Goal: Find specific page/section: Find specific page/section

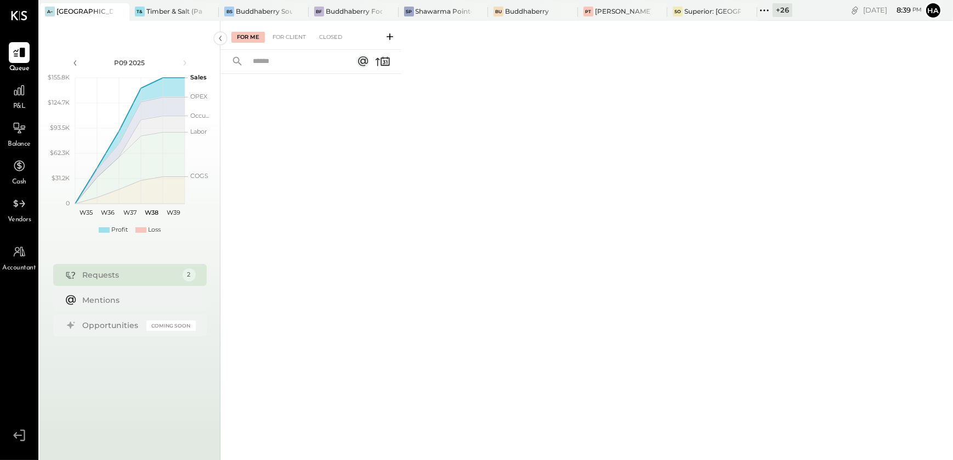
click at [116, 11] on icon at bounding box center [120, 11] width 14 height 13
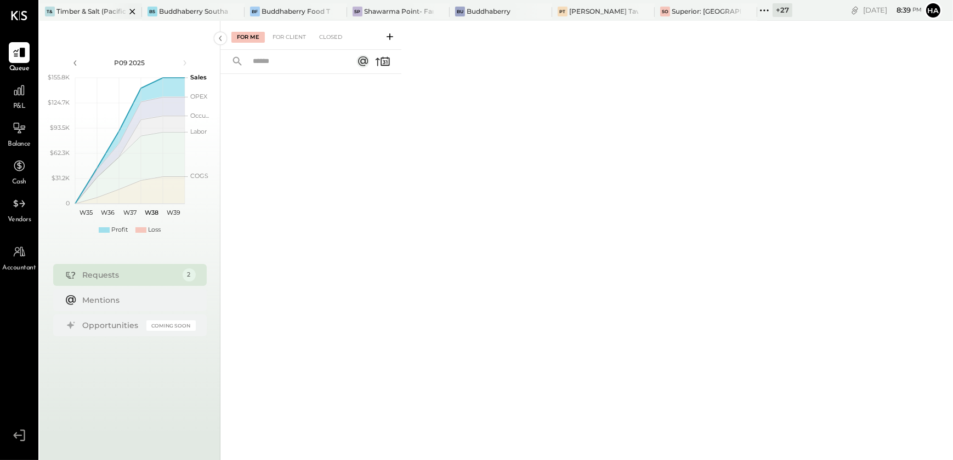
click at [92, 8] on div "Timber & Salt (Pacific Dining CA1 LLC)" at bounding box center [90, 11] width 69 height 9
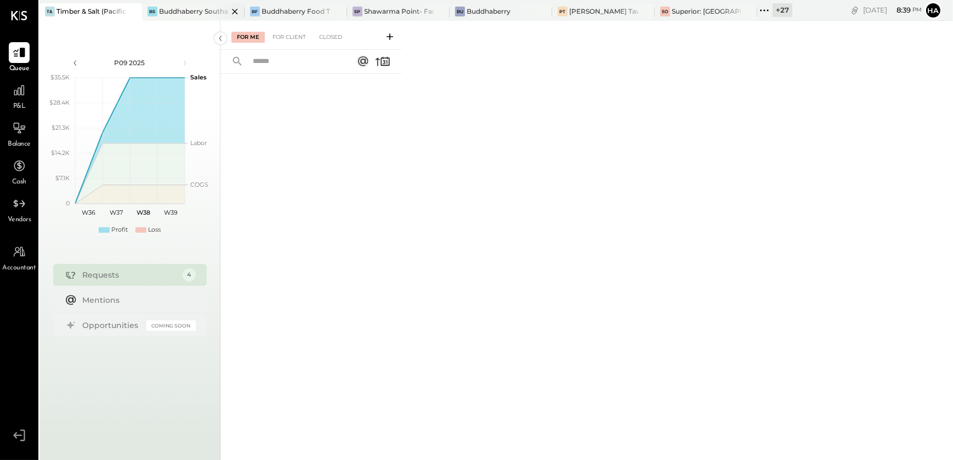
click at [170, 7] on div "Buddhaberry Southampton" at bounding box center [193, 11] width 69 height 9
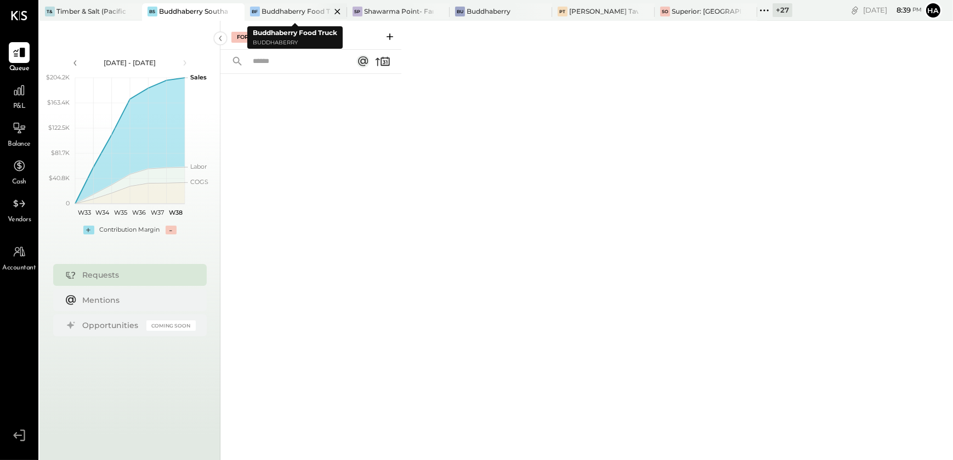
click at [285, 8] on div "Buddhaberry Food Truck" at bounding box center [295, 11] width 69 height 9
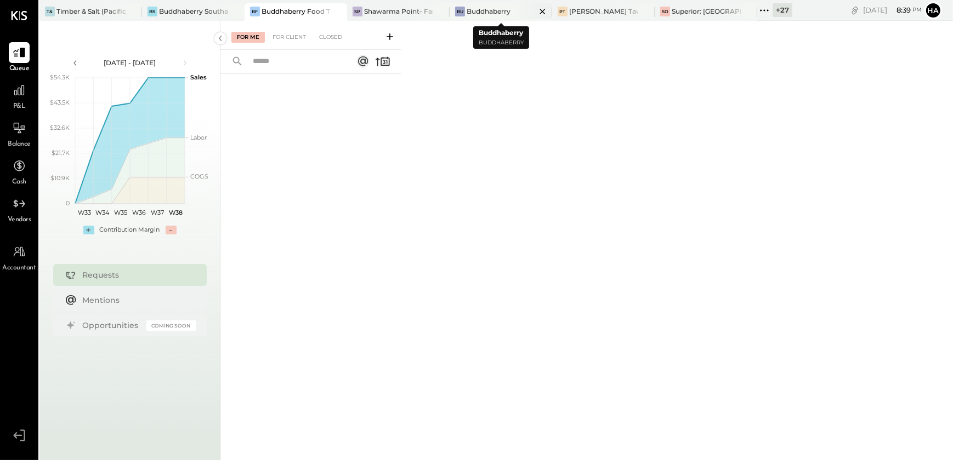
click at [494, 12] on div "Buddhaberry" at bounding box center [488, 11] width 44 height 9
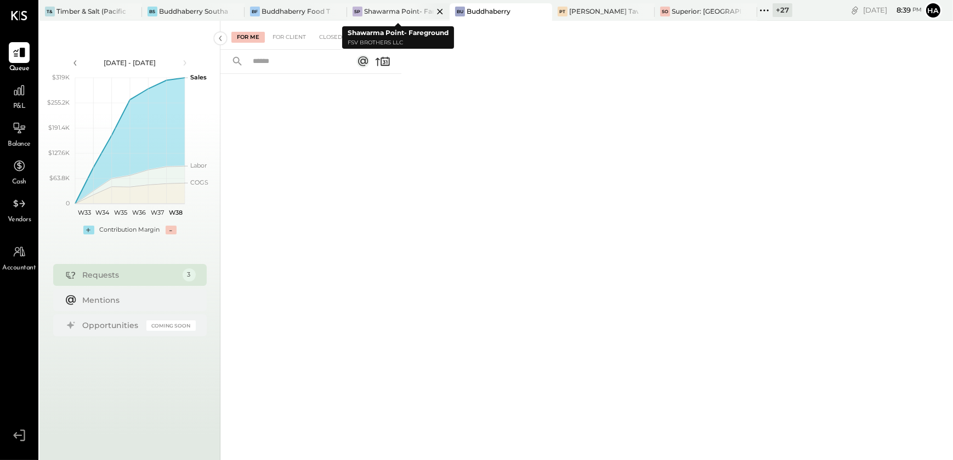
click at [378, 9] on div "Shawarma Point- Fareground" at bounding box center [398, 11] width 69 height 9
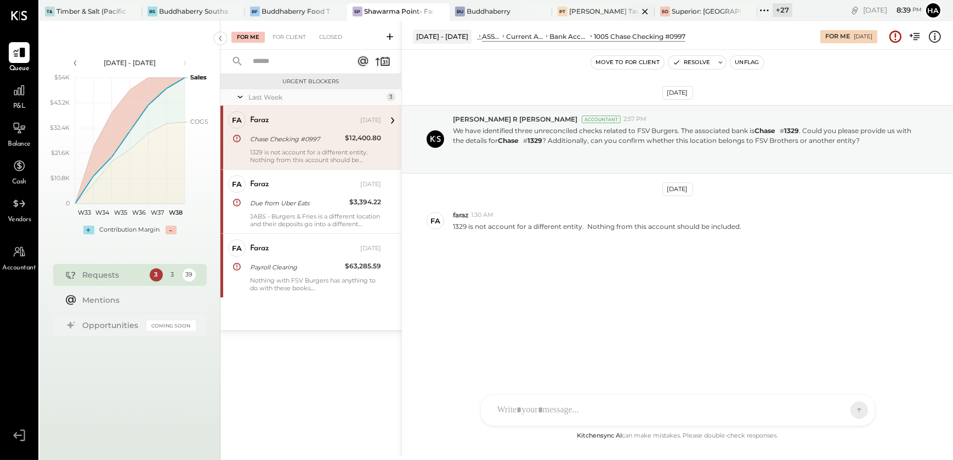
click at [597, 12] on div "[PERSON_NAME] Tavern" at bounding box center [603, 11] width 69 height 9
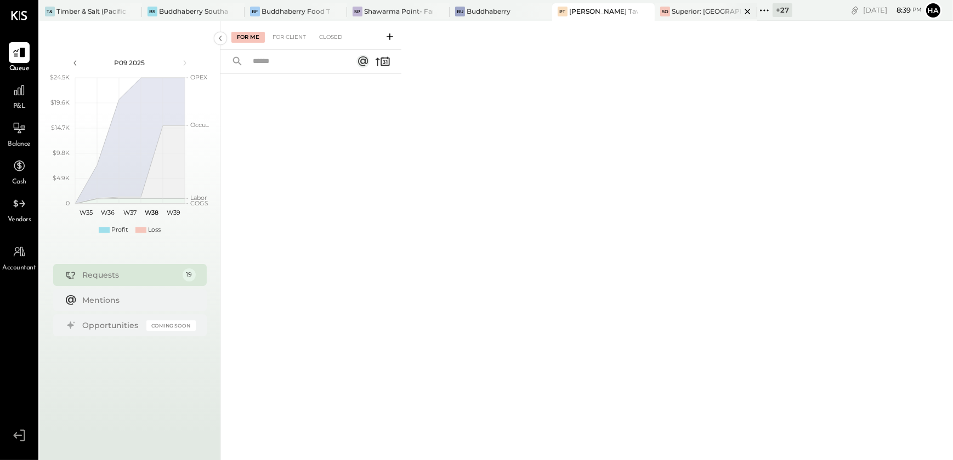
click at [690, 8] on div "Superior: [GEOGRAPHIC_DATA]" at bounding box center [705, 11] width 69 height 9
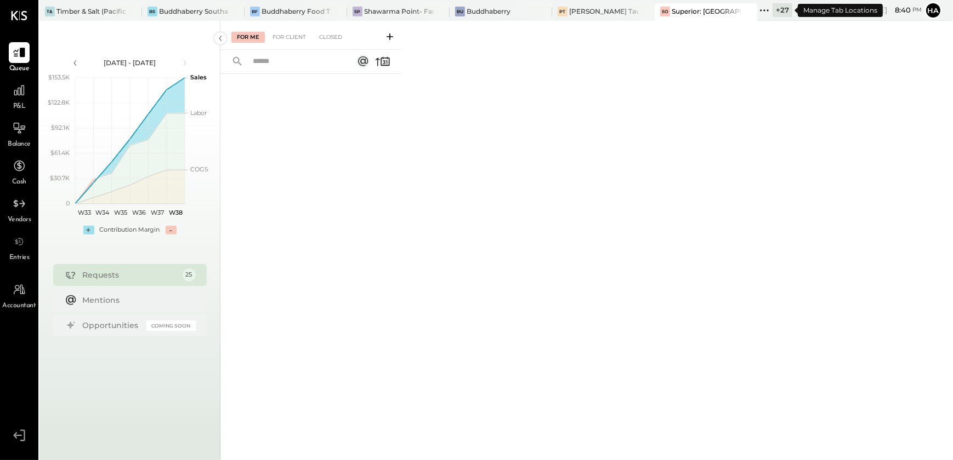
click at [779, 8] on div "+ 27" at bounding box center [782, 10] width 20 height 14
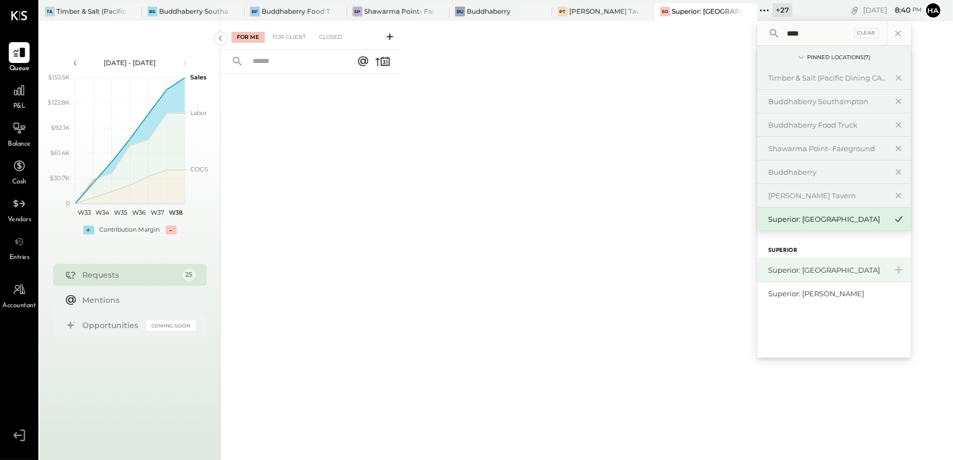
type input "****"
click at [806, 271] on div "Superior: [GEOGRAPHIC_DATA]" at bounding box center [827, 270] width 118 height 10
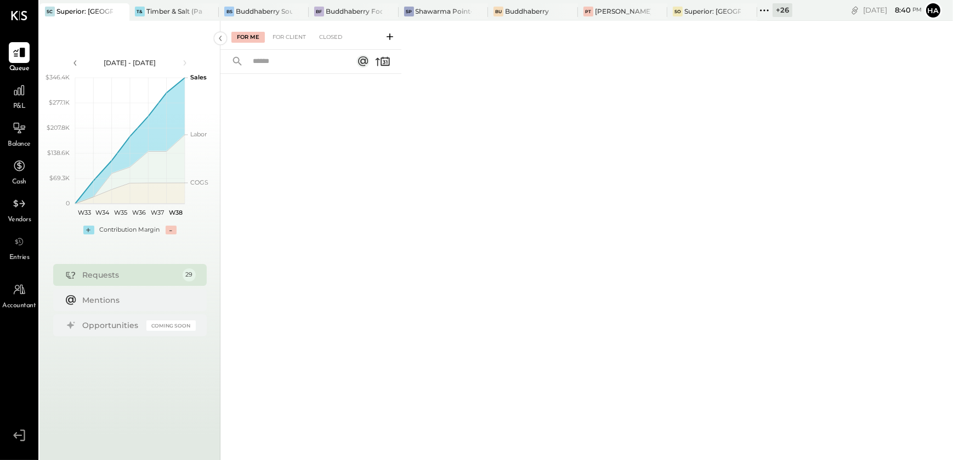
click at [779, 9] on div "+ 26" at bounding box center [782, 10] width 20 height 14
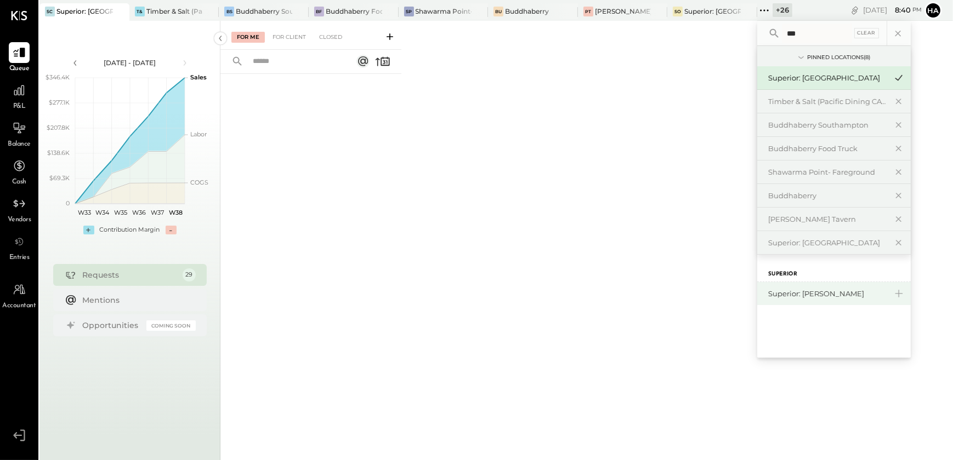
type input "***"
click at [814, 298] on div "Superior: [PERSON_NAME]" at bounding box center [833, 293] width 153 height 23
click at [822, 293] on div "Superior: [PERSON_NAME]" at bounding box center [827, 294] width 118 height 10
